Goal: Find specific page/section: Find specific page/section

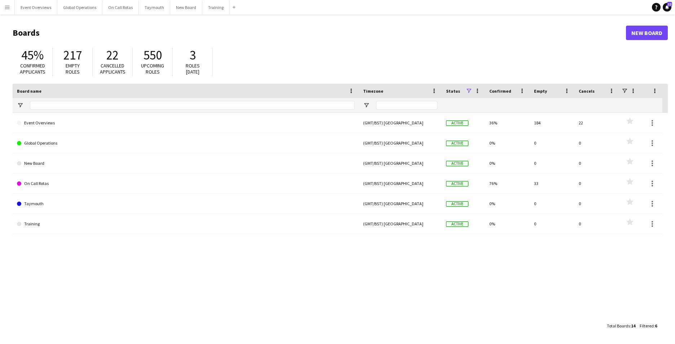
click at [4, 5] on button "Menu" at bounding box center [7, 7] width 14 height 14
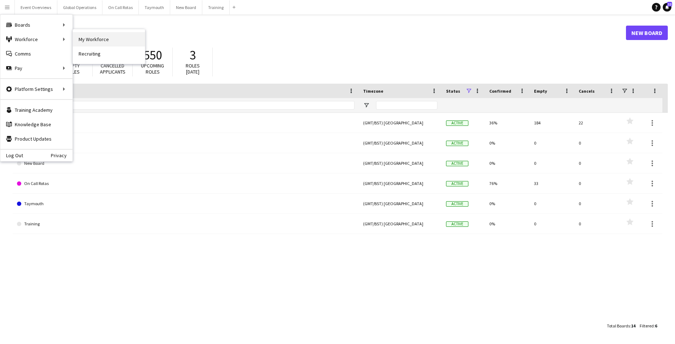
click at [101, 33] on link "My Workforce" at bounding box center [109, 39] width 72 height 14
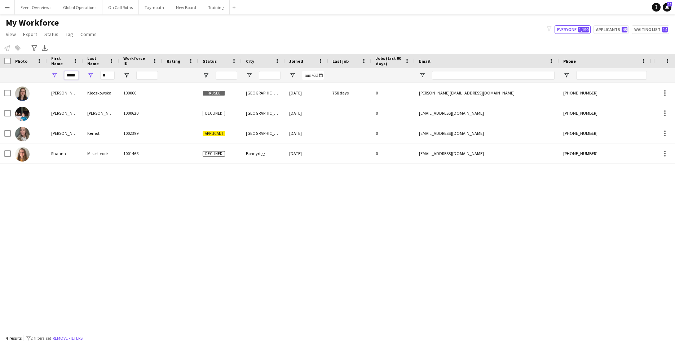
click at [76, 74] on input "*****" at bounding box center [71, 75] width 14 height 9
type input "*"
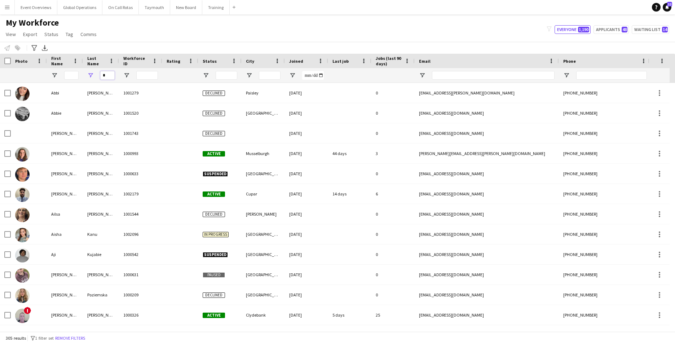
click at [110, 75] on input "*" at bounding box center [107, 75] width 14 height 9
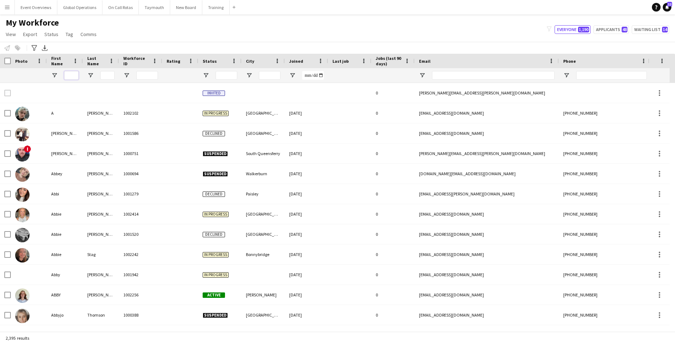
click at [73, 75] on input "First Name Filter Input" at bounding box center [71, 75] width 14 height 9
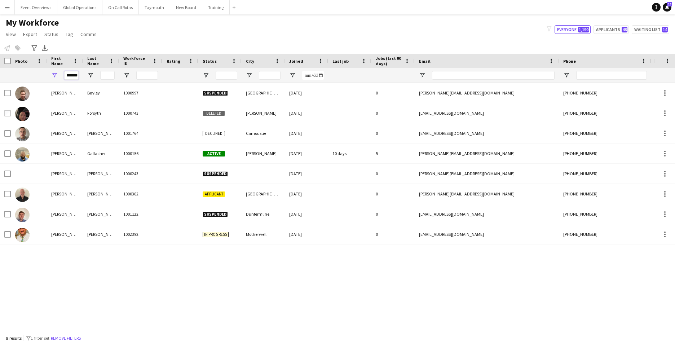
scroll to position [0, 4]
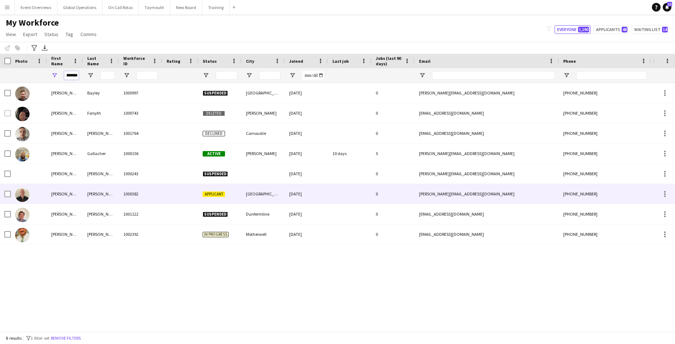
type input "*******"
click at [54, 193] on div "[PERSON_NAME]" at bounding box center [65, 194] width 36 height 20
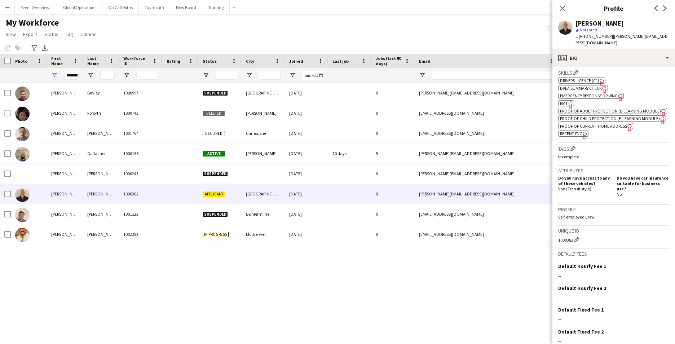
scroll to position [280, 0]
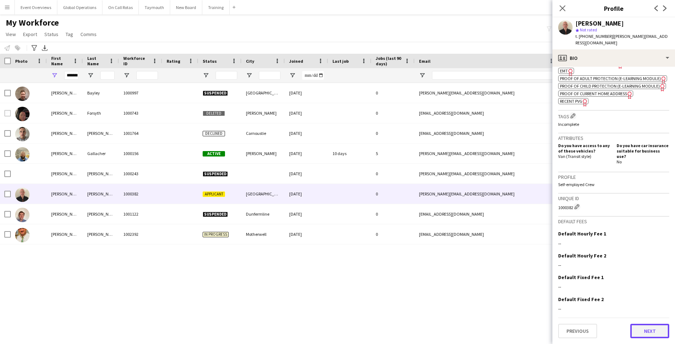
click at [644, 331] on button "Next" at bounding box center [650, 331] width 39 height 14
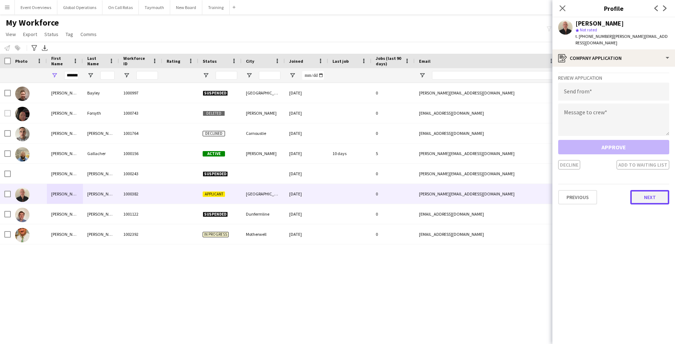
click at [654, 203] on button "Next" at bounding box center [650, 197] width 39 height 14
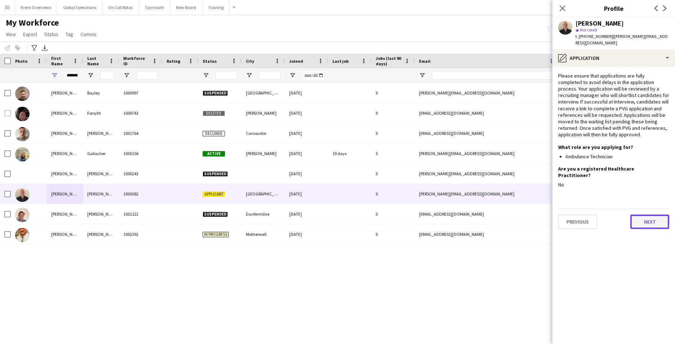
click at [652, 215] on button "Next" at bounding box center [650, 222] width 39 height 14
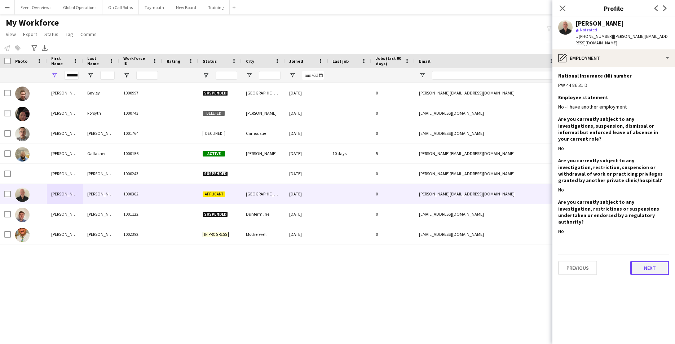
click at [652, 261] on button "Next" at bounding box center [650, 268] width 39 height 14
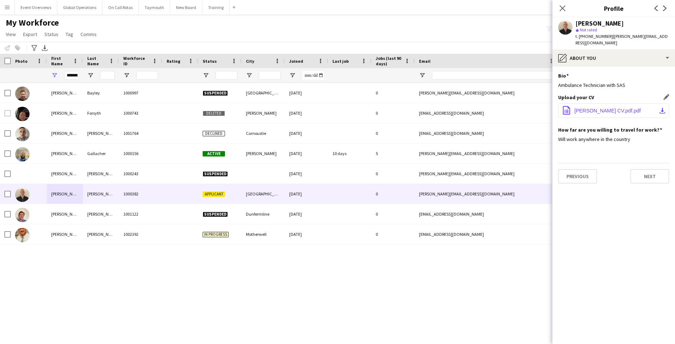
click at [599, 109] on span "[PERSON_NAME] CV.pdf.pdf" at bounding box center [608, 111] width 66 height 6
